Goal: Transaction & Acquisition: Subscribe to service/newsletter

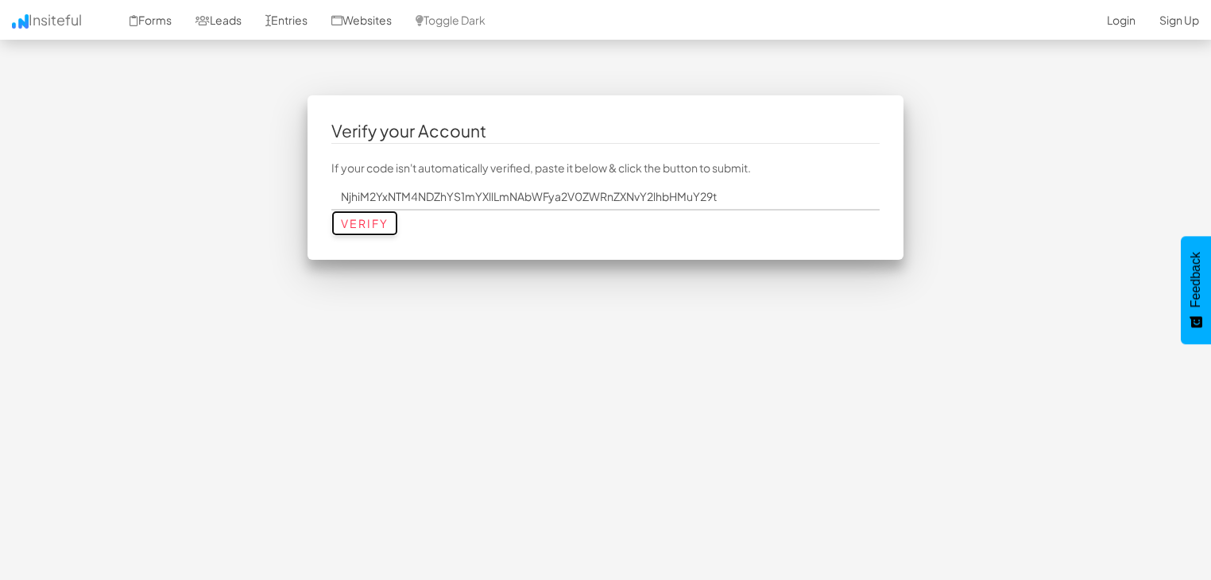
click at [376, 224] on input "Verify" at bounding box center [364, 223] width 67 height 25
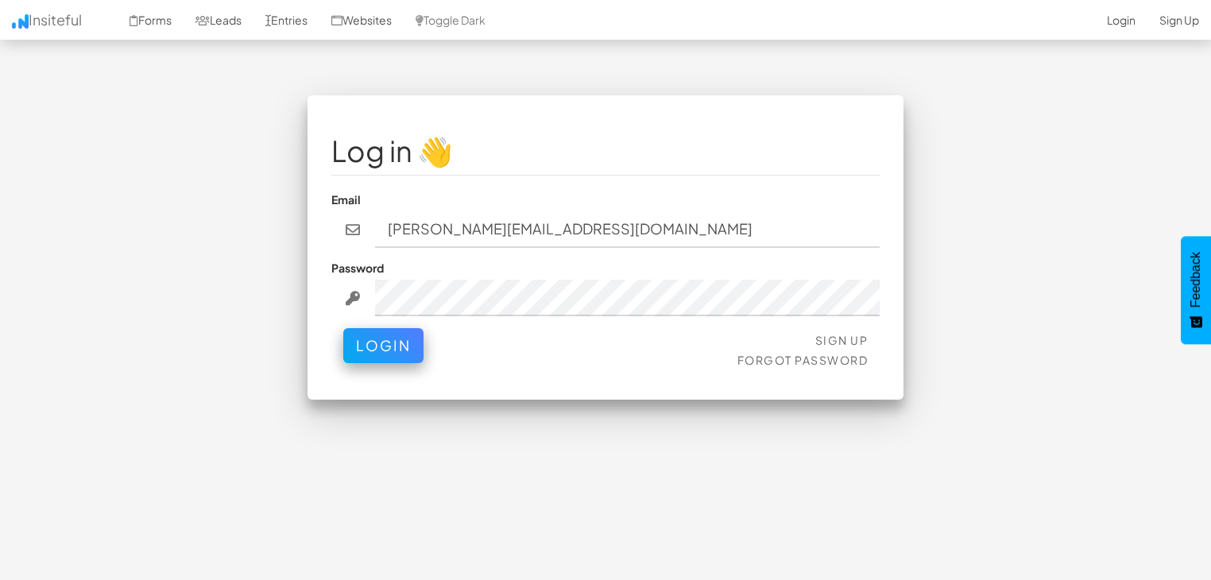
type input "Faye.c@marketedgesocials.com"
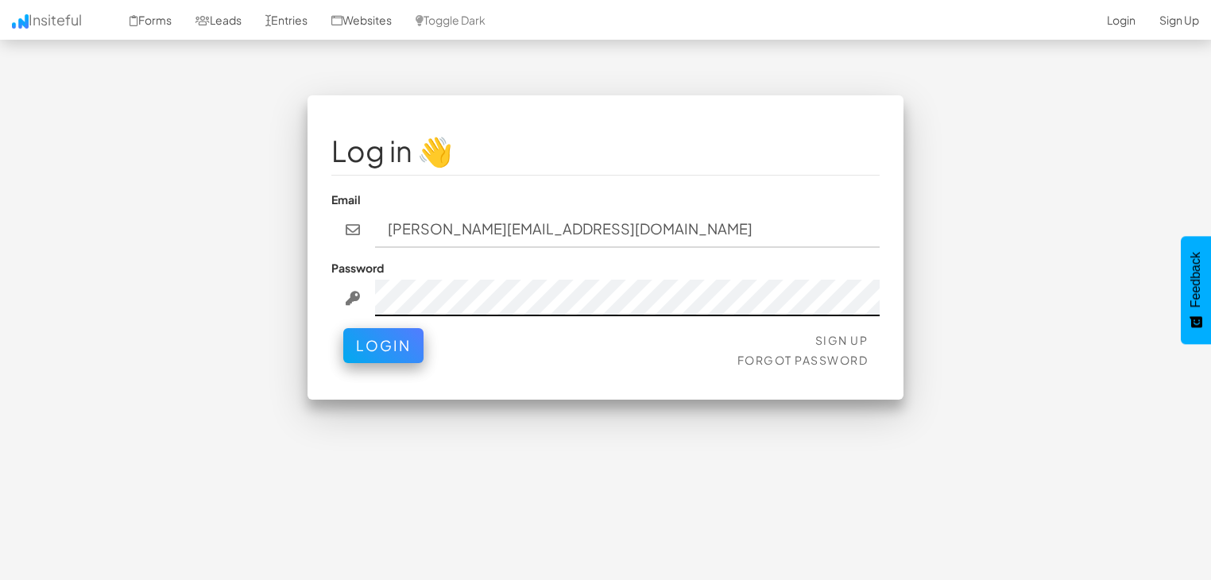
click at [343, 328] on button "Login" at bounding box center [383, 345] width 80 height 35
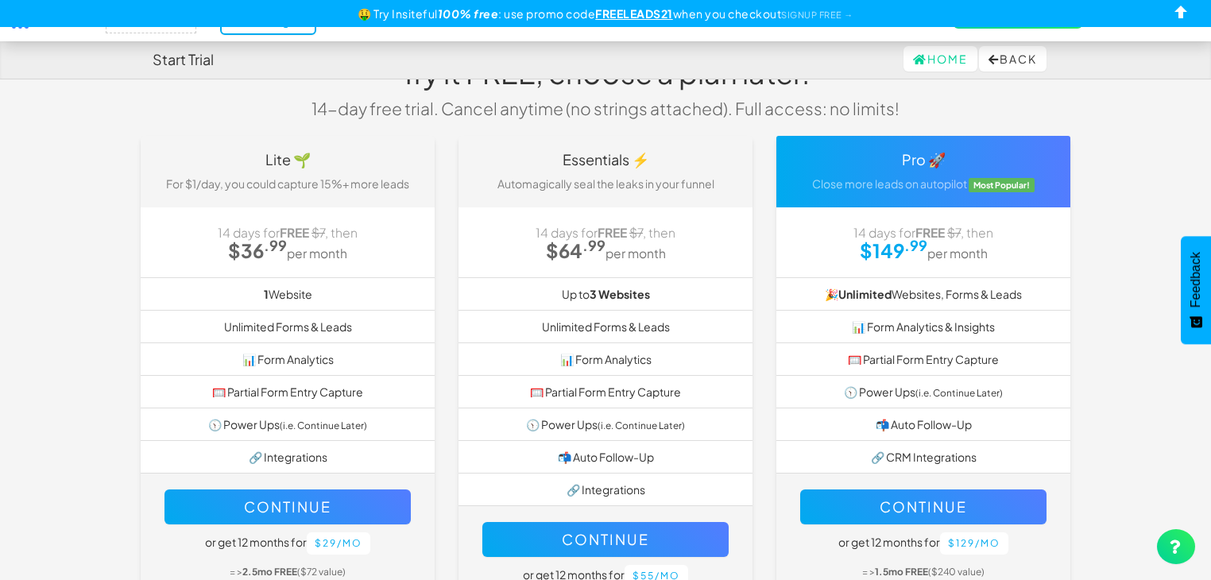
scroll to position [79, 0]
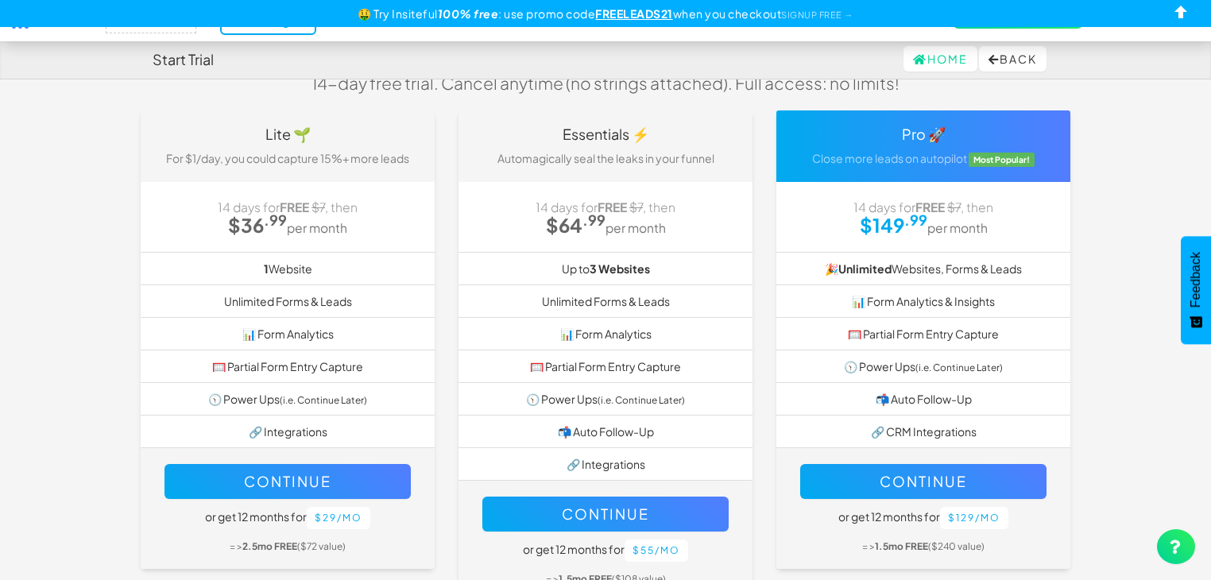
click at [73, 275] on body "Start Trial Home Back Toggle navigation Insiteful -- None -- Trial ending! → Fo…" at bounding box center [605, 301] width 1211 height 761
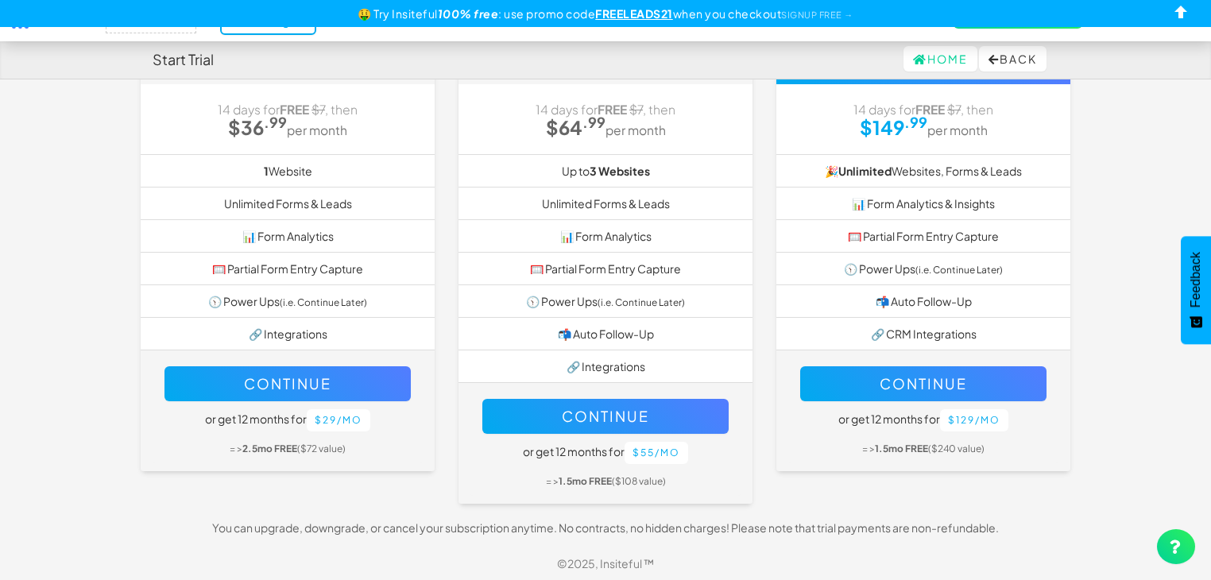
scroll to position [178, 0]
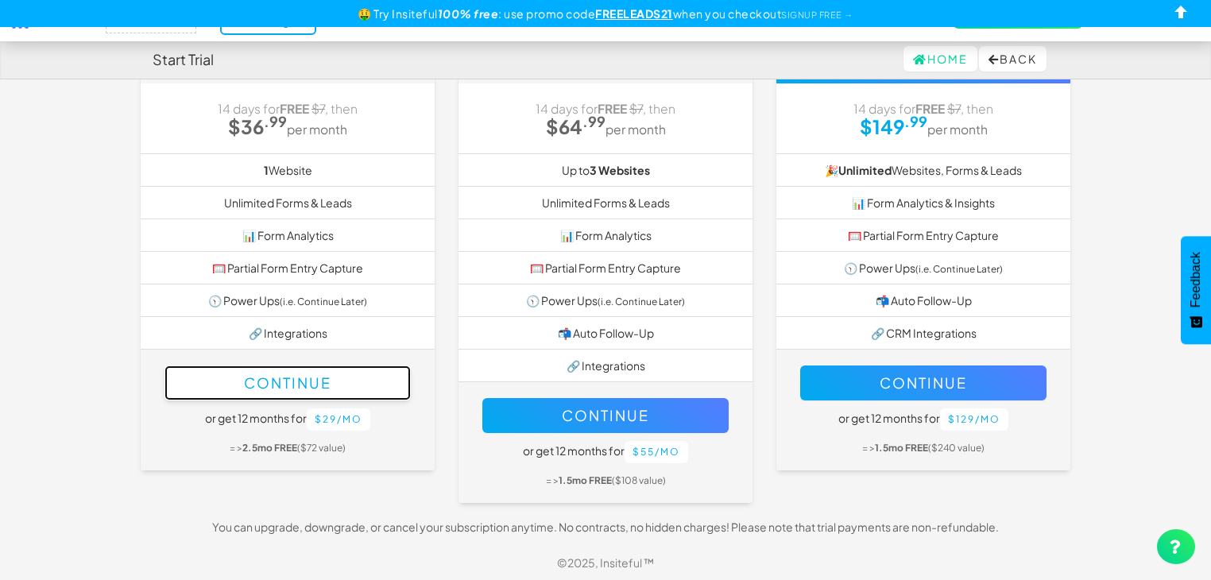
click at [327, 383] on button "Continue" at bounding box center [288, 383] width 246 height 35
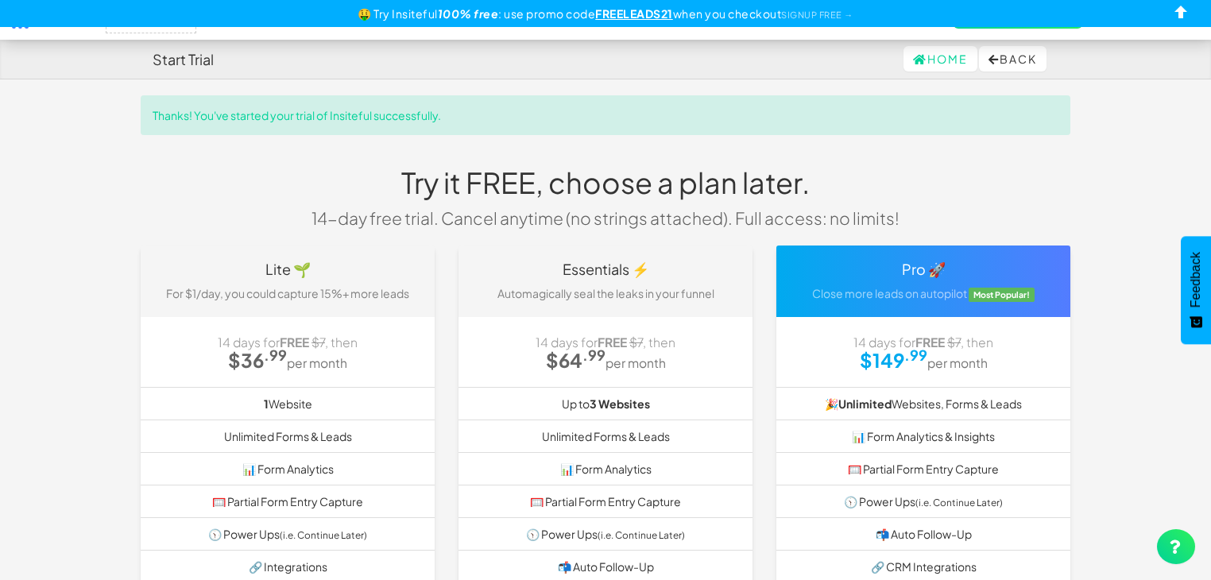
click at [382, 395] on li "1 Website" at bounding box center [288, 403] width 294 height 33
